Goal: Task Accomplishment & Management: Use online tool/utility

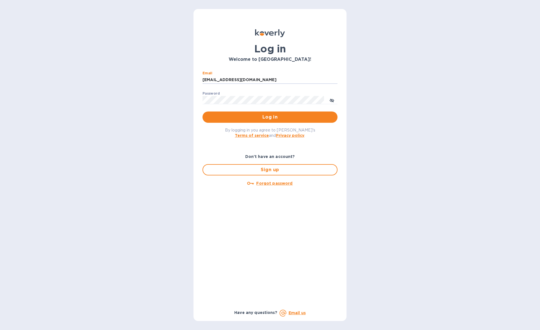
type input "[EMAIL_ADDRESS][DOMAIN_NAME]"
drag, startPoint x: 264, startPoint y: 107, endPoint x: 245, endPoint y: 118, distance: 21.6
click at [245, 118] on span "Log in" at bounding box center [270, 117] width 126 height 7
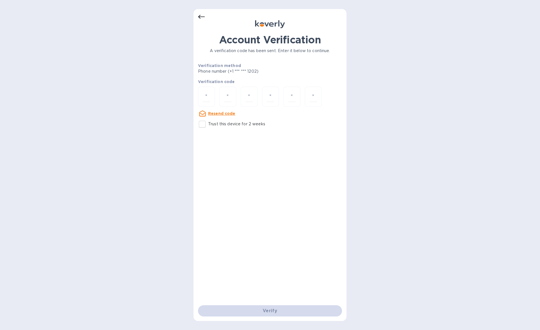
click at [209, 124] on p "Trust this device for 2 weeks" at bounding box center [236, 124] width 57 height 6
click at [208, 124] on input "Trust this device for 2 weeks" at bounding box center [202, 124] width 12 height 12
checkbox input "true"
drag, startPoint x: 204, startPoint y: 97, endPoint x: 210, endPoint y: 99, distance: 6.7
click at [204, 97] on input "number" at bounding box center [206, 96] width 7 height 10
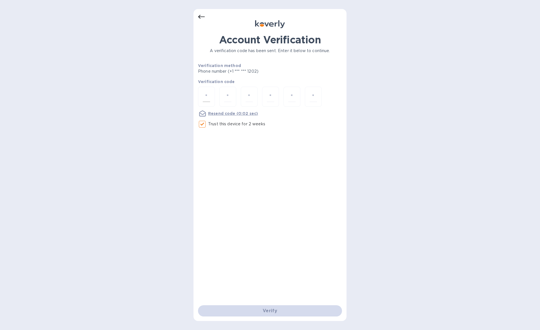
click at [210, 100] on div at bounding box center [206, 97] width 17 height 20
click at [205, 95] on input "number" at bounding box center [206, 96] width 7 height 10
type input "2"
type input "5"
type input "9"
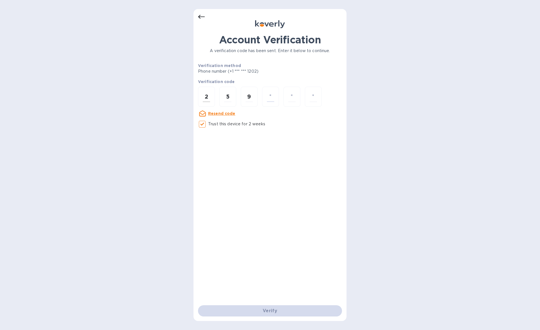
type input "1"
type input "8"
type input "3"
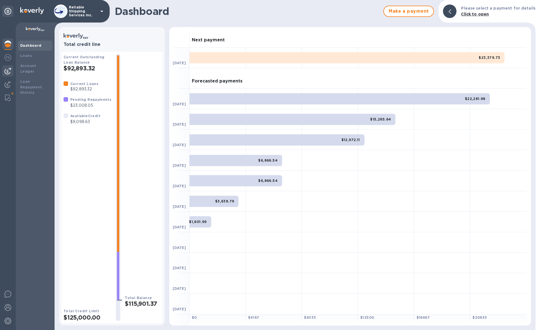
click at [7, 68] on img at bounding box center [8, 71] width 7 height 7
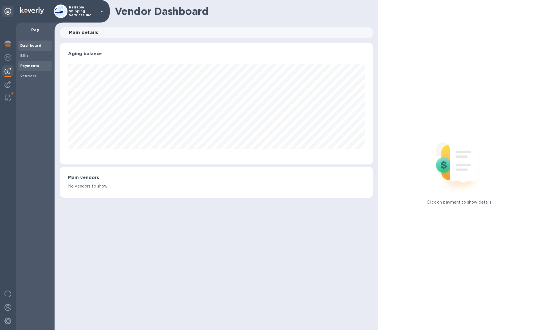
scroll to position [122, 311]
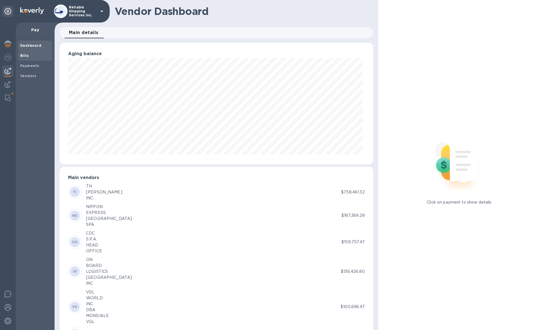
click at [40, 56] on span "Bills" at bounding box center [35, 56] width 30 height 6
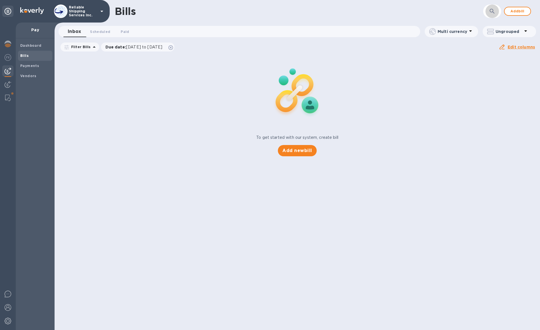
click at [492, 12] on icon "button" at bounding box center [492, 11] width 5 height 5
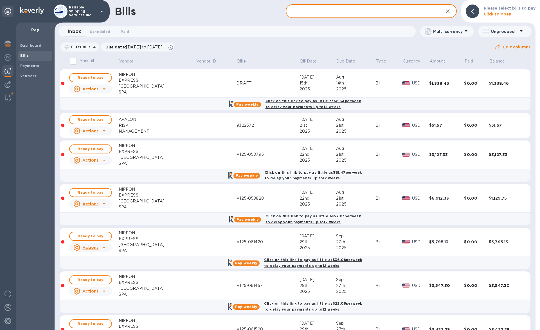
paste input "V125-058820B"
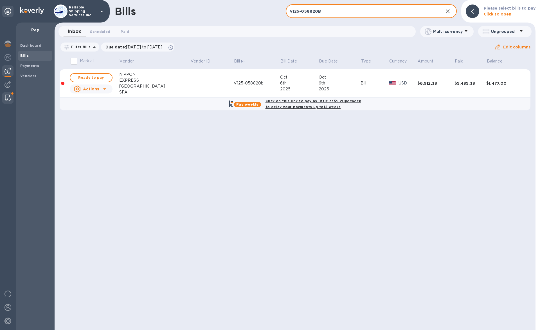
type input "V125-058820B"
click at [9, 98] on img at bounding box center [8, 98] width 6 height 7
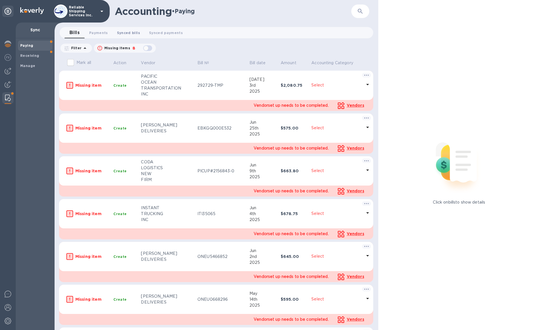
click at [122, 35] on span "Synced bills 0" at bounding box center [128, 33] width 23 height 6
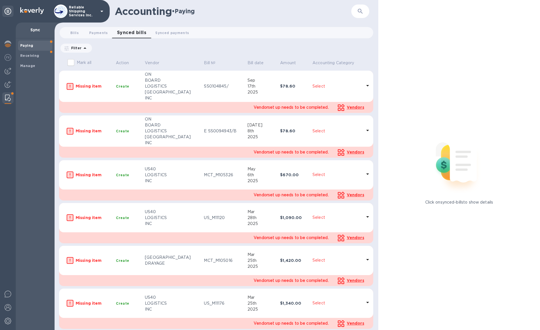
click at [351, 13] on div "Accounting • Paying" at bounding box center [233, 11] width 237 height 12
click at [356, 12] on button "button" at bounding box center [361, 12] width 14 height 14
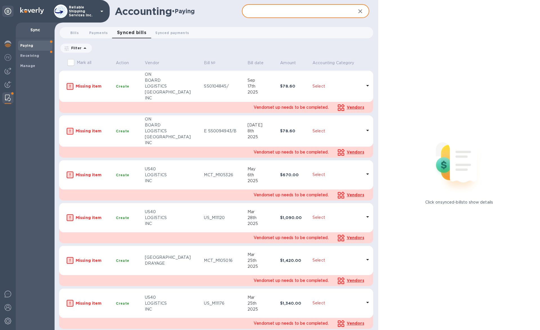
paste input "V125-058820B"
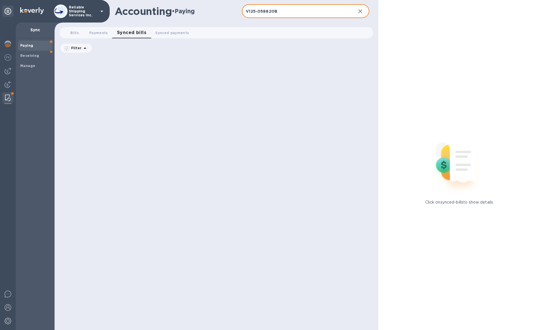
type input "V125-058820B"
drag, startPoint x: 165, startPoint y: 91, endPoint x: 163, endPoint y: 83, distance: 8.9
click at [165, 91] on div at bounding box center [217, 193] width 317 height 274
click at [297, 13] on input "V125-058820B" at bounding box center [296, 12] width 109 height 14
click at [170, 33] on span "Synced payments 0" at bounding box center [172, 33] width 34 height 6
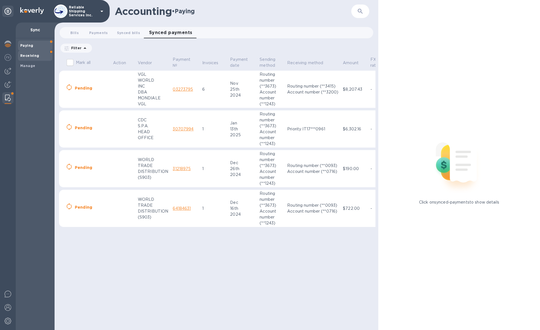
click at [28, 59] on div "Receiving" at bounding box center [35, 56] width 34 height 10
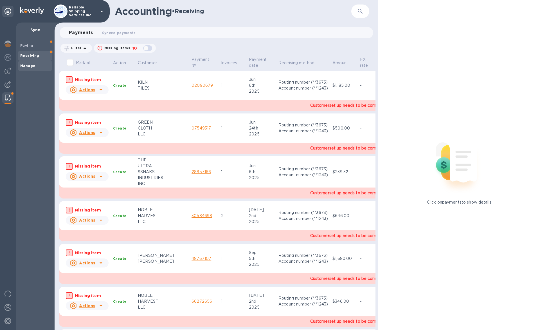
click at [30, 64] on b "Manage" at bounding box center [27, 66] width 15 height 4
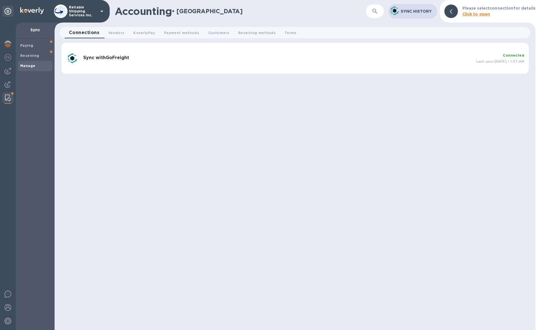
click at [455, 59] on h3 "Sync with GoFreight" at bounding box center [277, 57] width 389 height 5
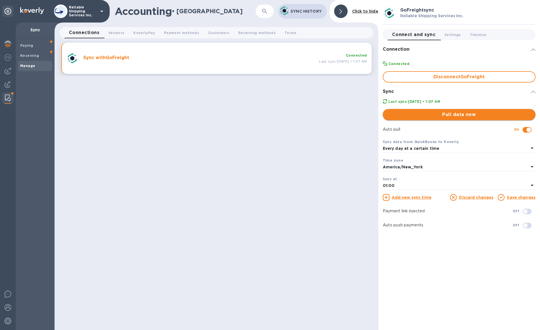
click at [468, 113] on span "Pull data now" at bounding box center [459, 114] width 144 height 7
click at [262, 14] on icon "button" at bounding box center [264, 11] width 7 height 7
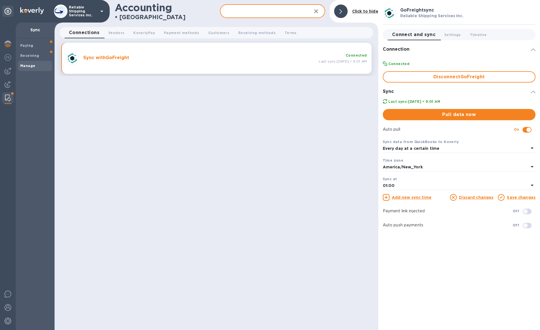
paste input "V125-058820B"
type input "V125-058820B"
click at [29, 49] on div "Paying" at bounding box center [35, 46] width 34 height 10
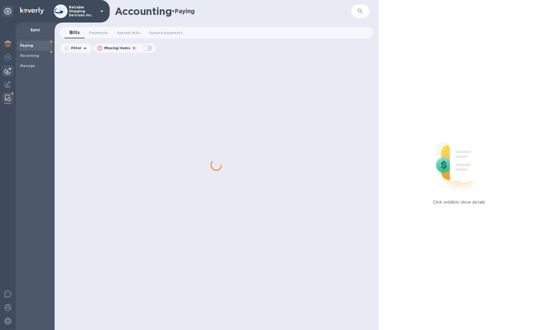
click at [9, 67] on div at bounding box center [7, 70] width 11 height 11
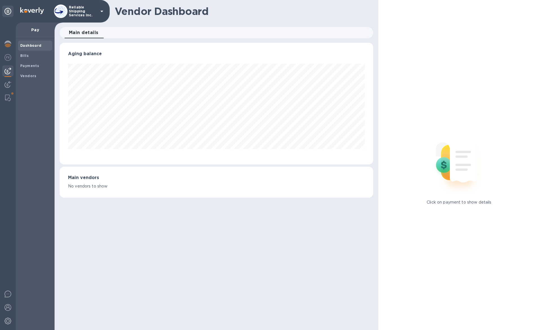
scroll to position [122, 313]
click at [40, 59] on div "Bills" at bounding box center [35, 56] width 34 height 10
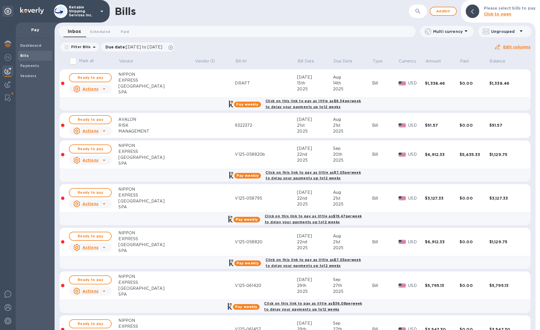
click at [494, 8] on b "Please select bills to pay" at bounding box center [510, 8] width 52 height 5
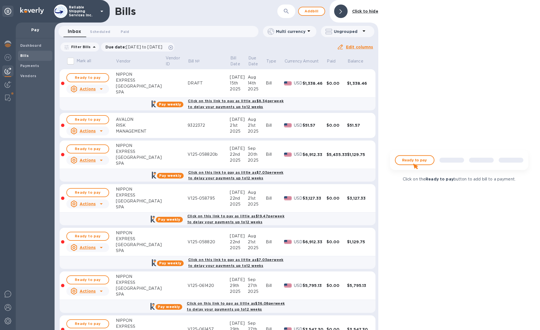
click at [287, 16] on button "button" at bounding box center [287, 12] width 14 height 14
paste input "V125-058820B"
type input "V125-058820B"
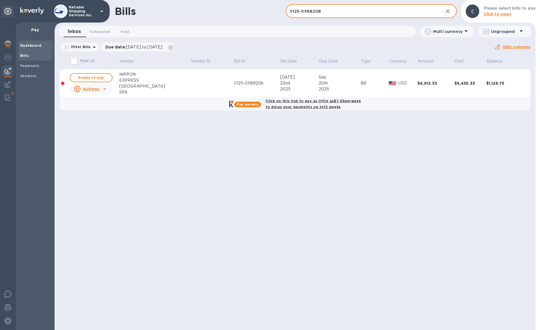
click at [26, 46] on b "Dashboard" at bounding box center [30, 45] width 21 height 4
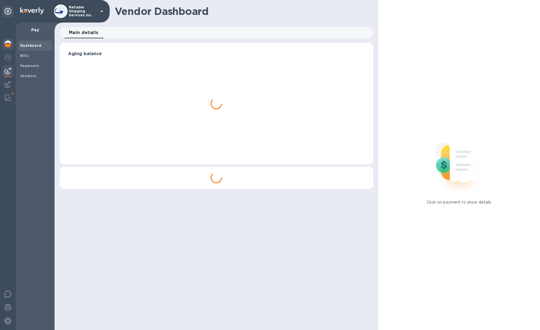
click at [6, 43] on img at bounding box center [8, 44] width 7 height 7
